Goal: Information Seeking & Learning: Learn about a topic

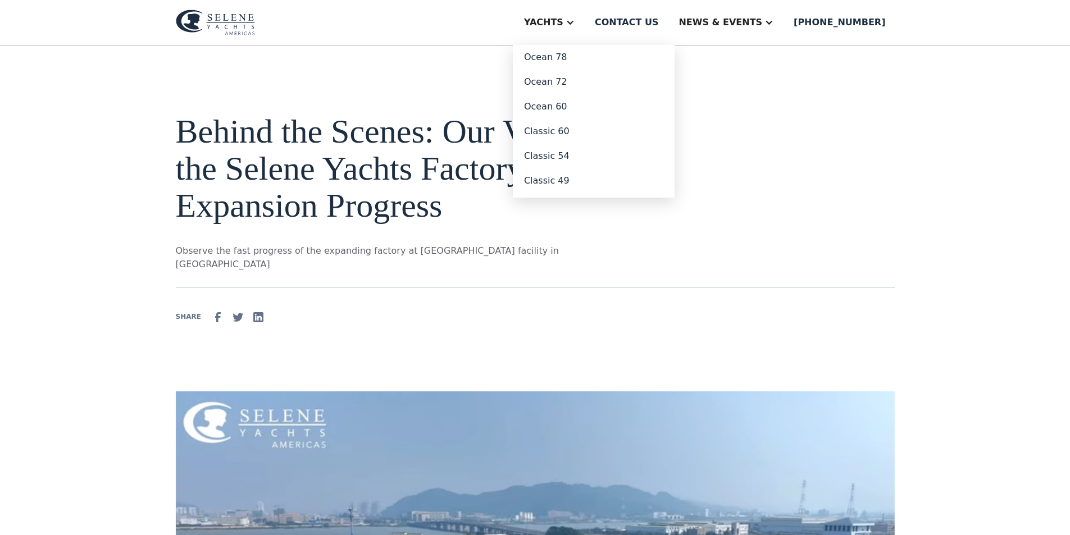
click at [564, 21] on div "Yachts" at bounding box center [543, 22] width 39 height 13
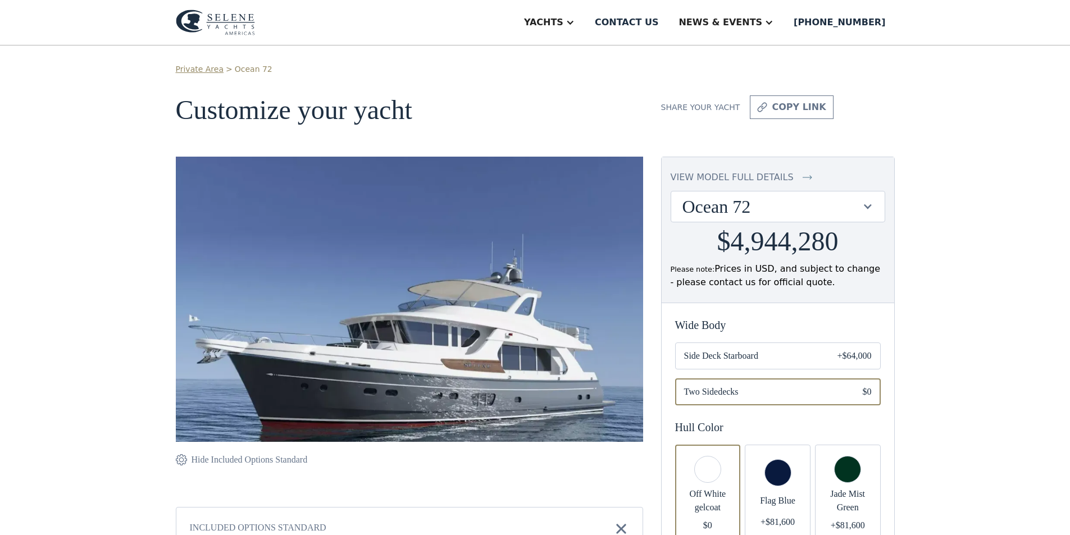
drag, startPoint x: 149, startPoint y: 300, endPoint x: 140, endPoint y: 60, distance: 240.6
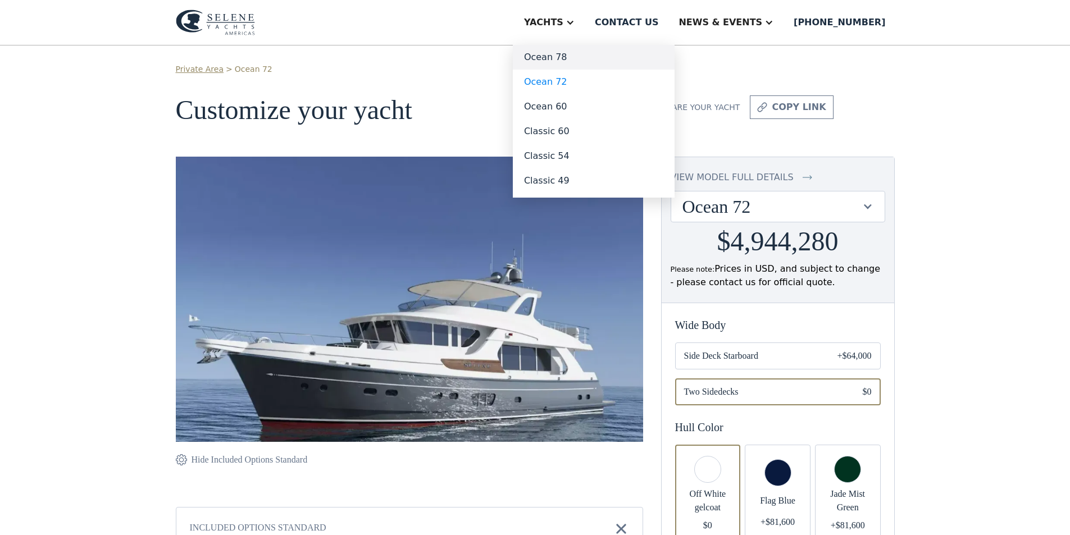
click at [601, 61] on link "Ocean 78" at bounding box center [594, 57] width 162 height 25
